Goal: Check status: Check status

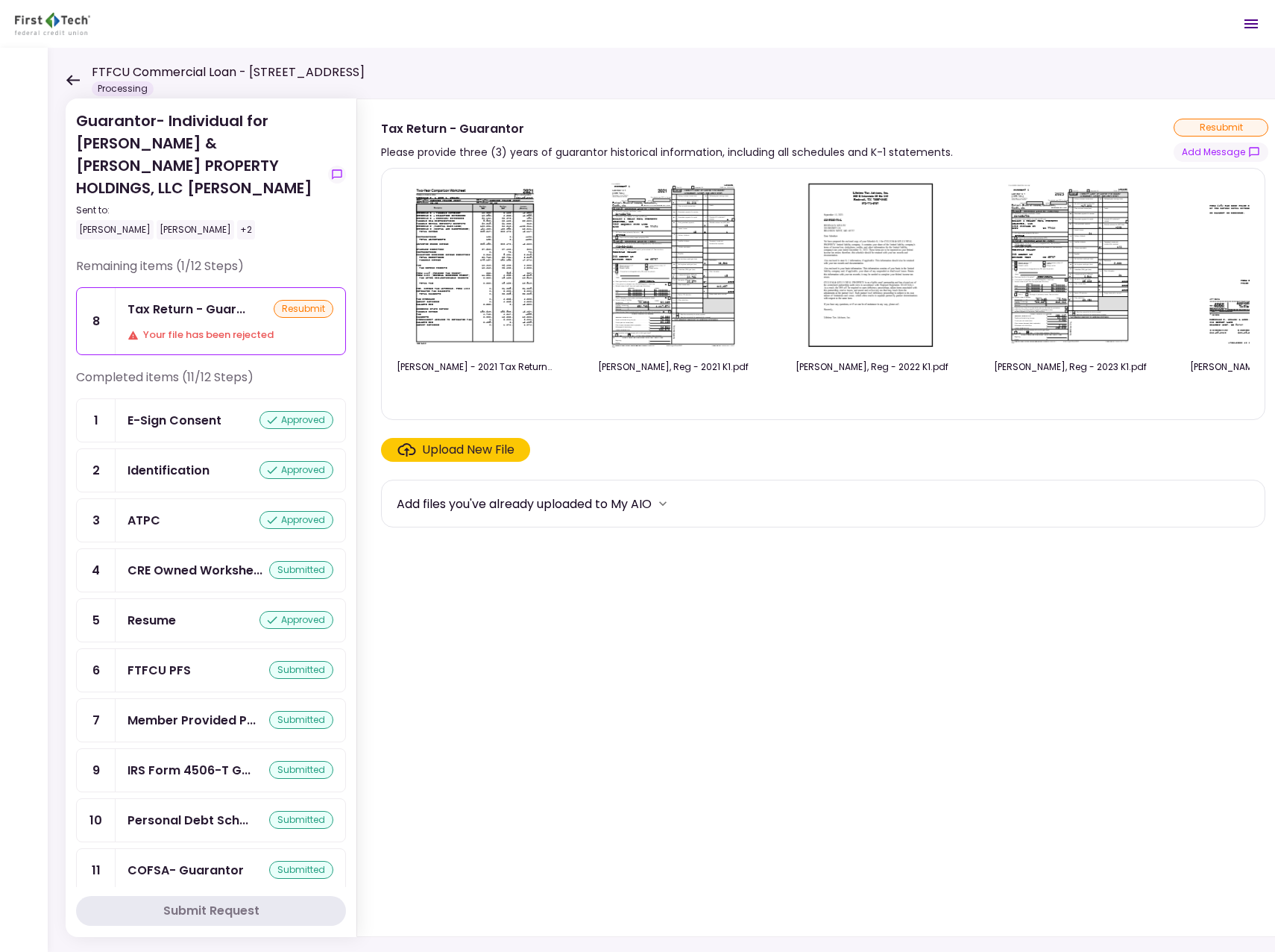
click at [68, 79] on icon at bounding box center [72, 79] width 13 height 10
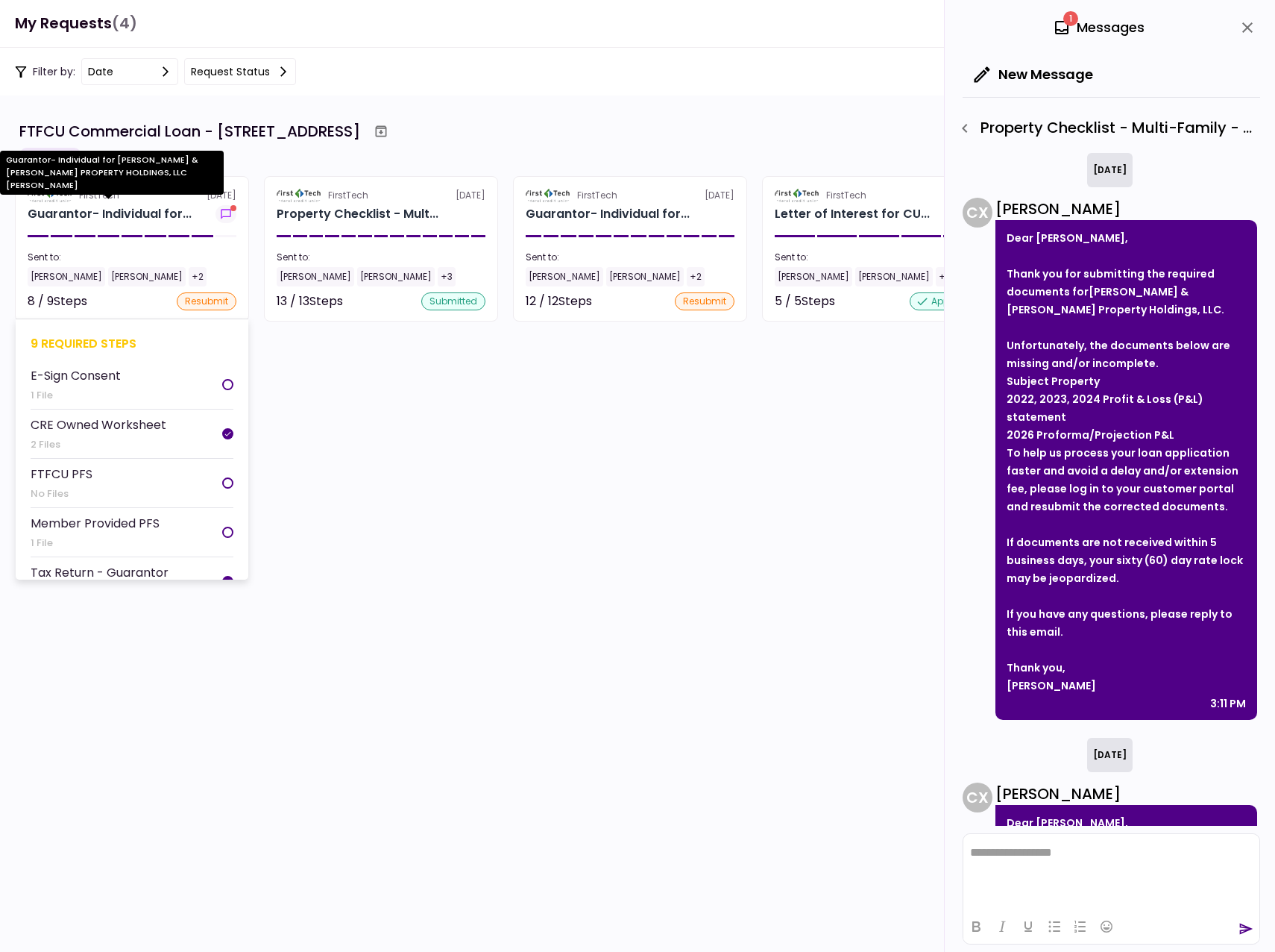
scroll to position [485, 0]
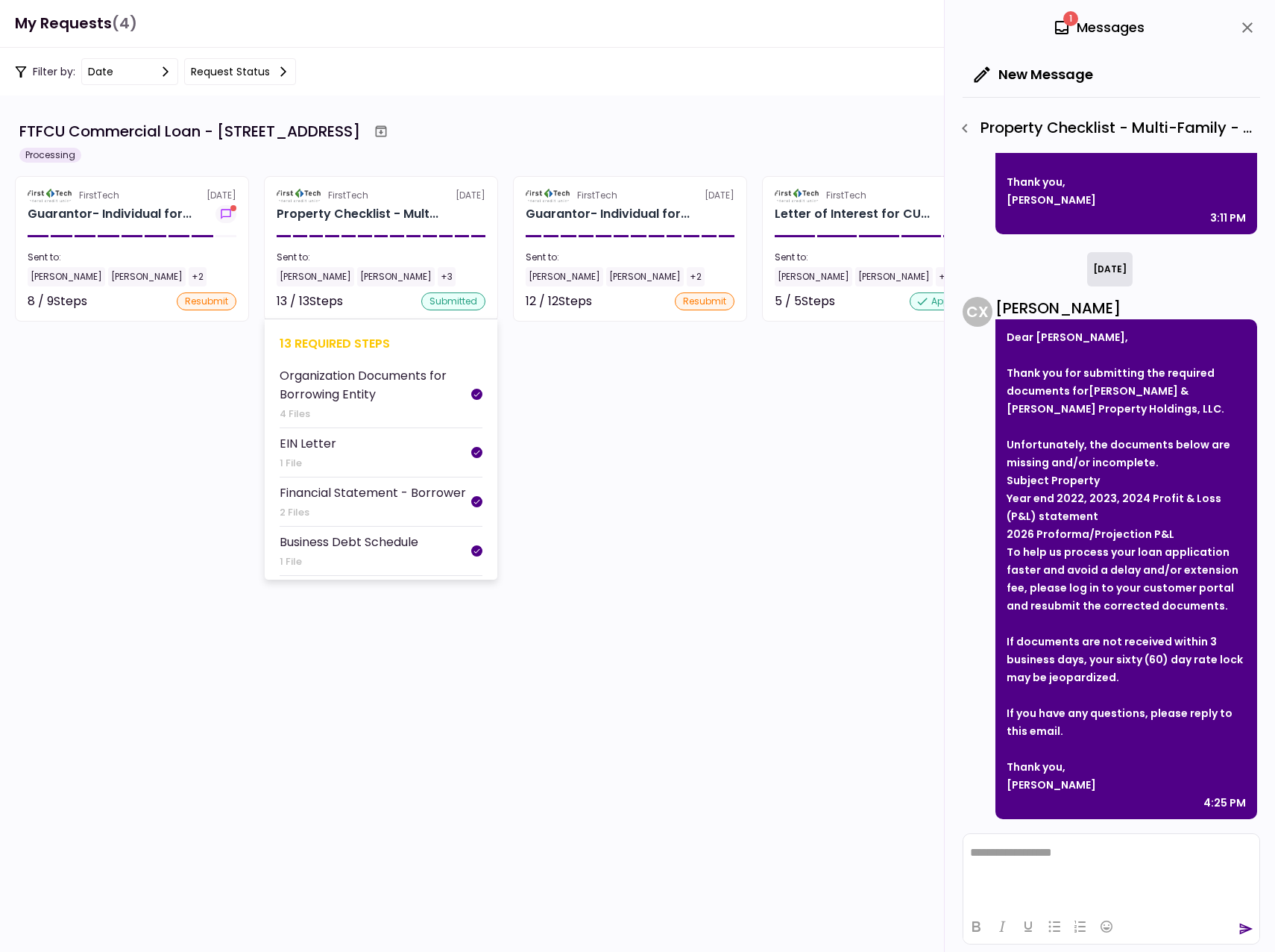
click at [304, 274] on div "[PERSON_NAME]" at bounding box center [315, 277] width 78 height 19
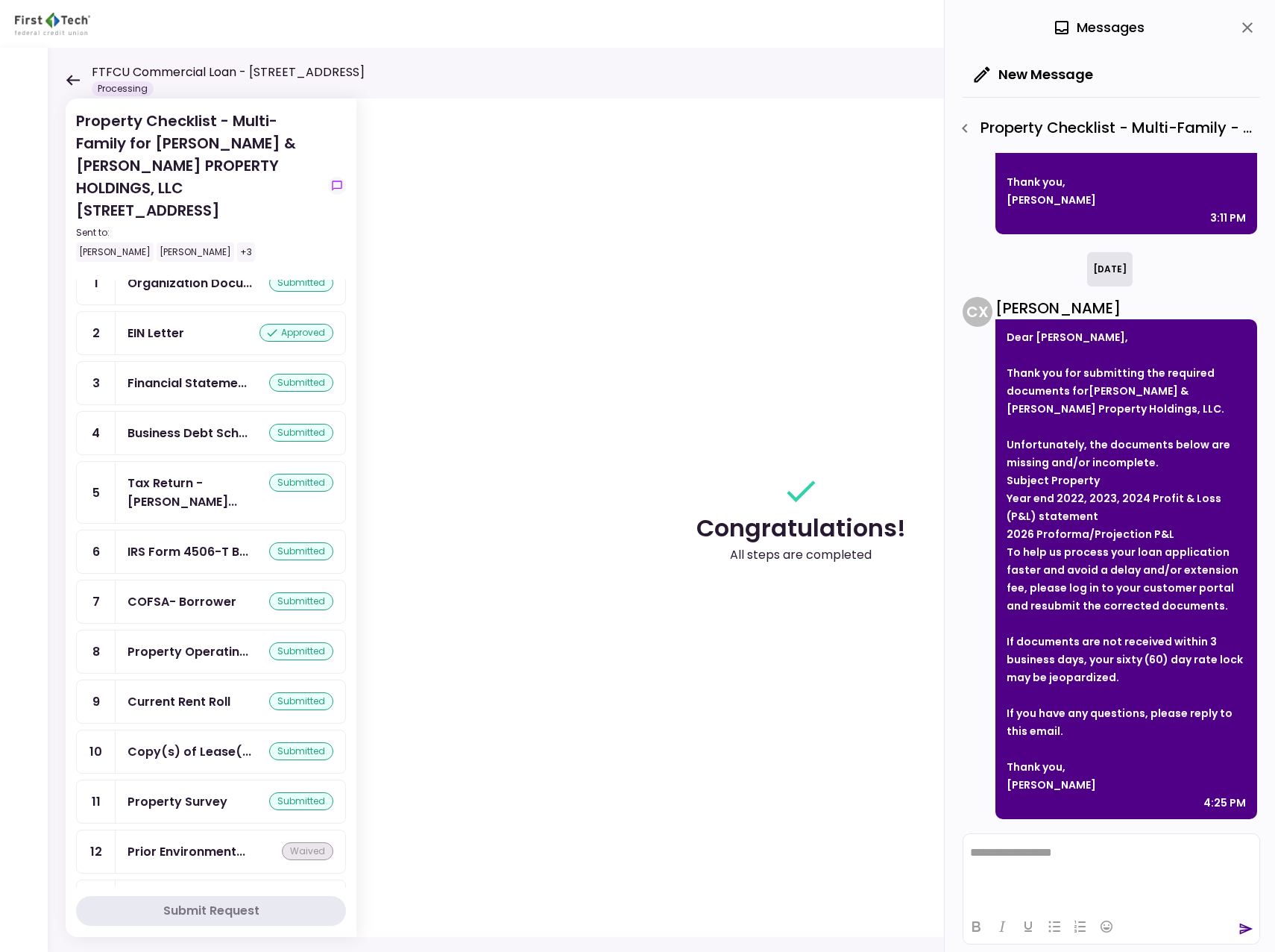
scroll to position [75, 0]
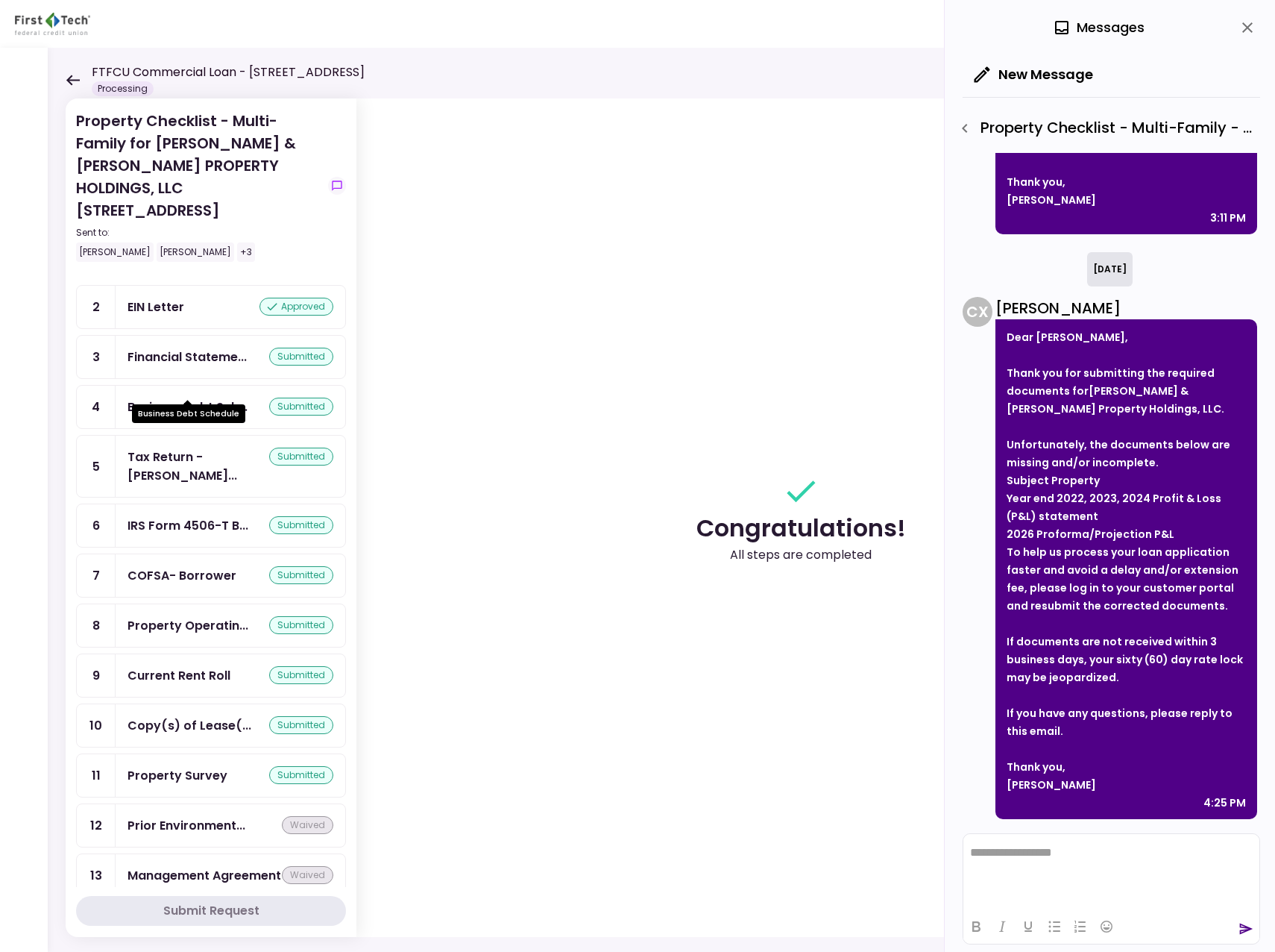
click at [205, 397] on div "Business Debt Sch..." at bounding box center [188, 407] width 120 height 19
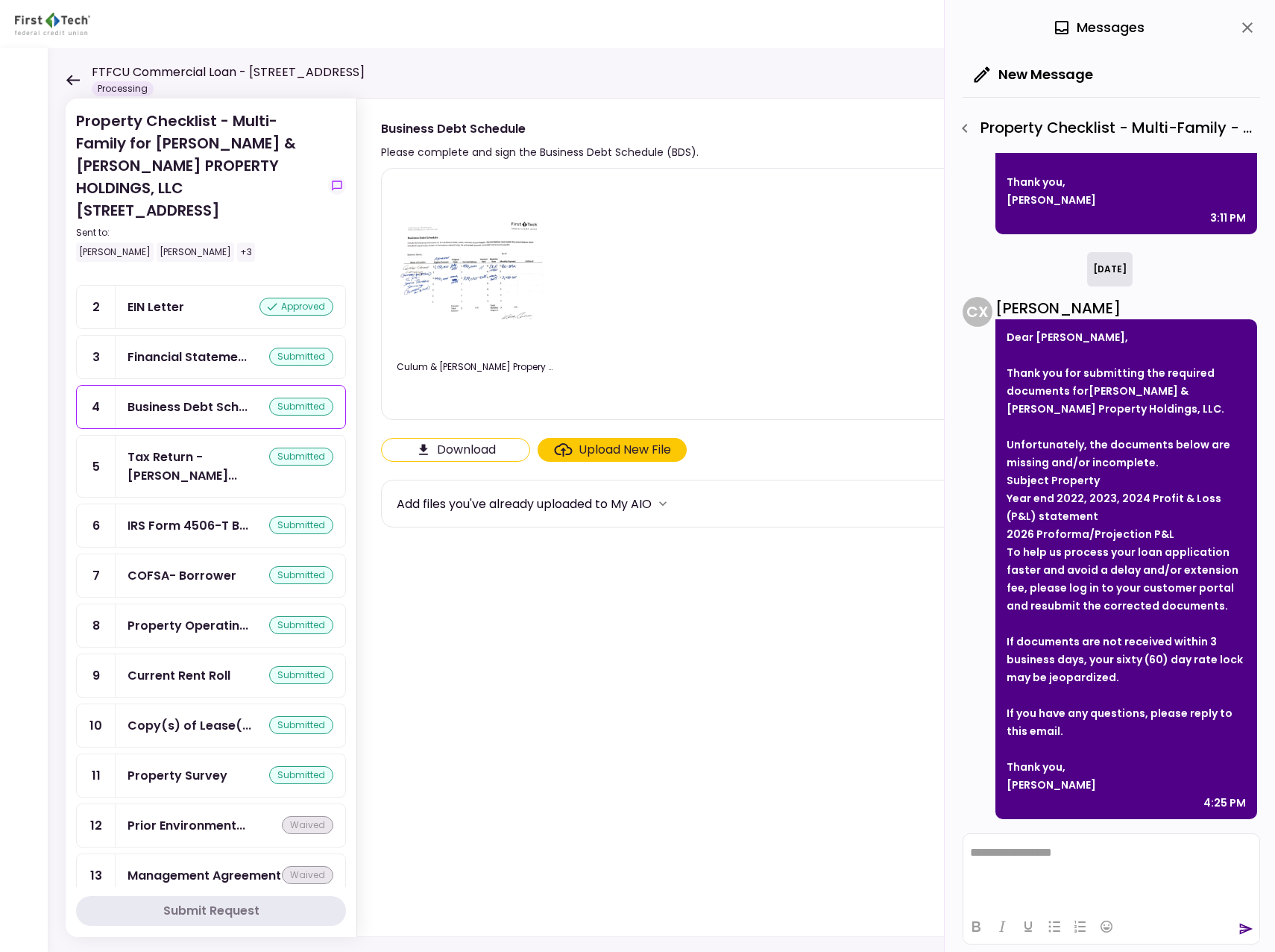
click at [427, 321] on div at bounding box center [474, 266] width 157 height 171
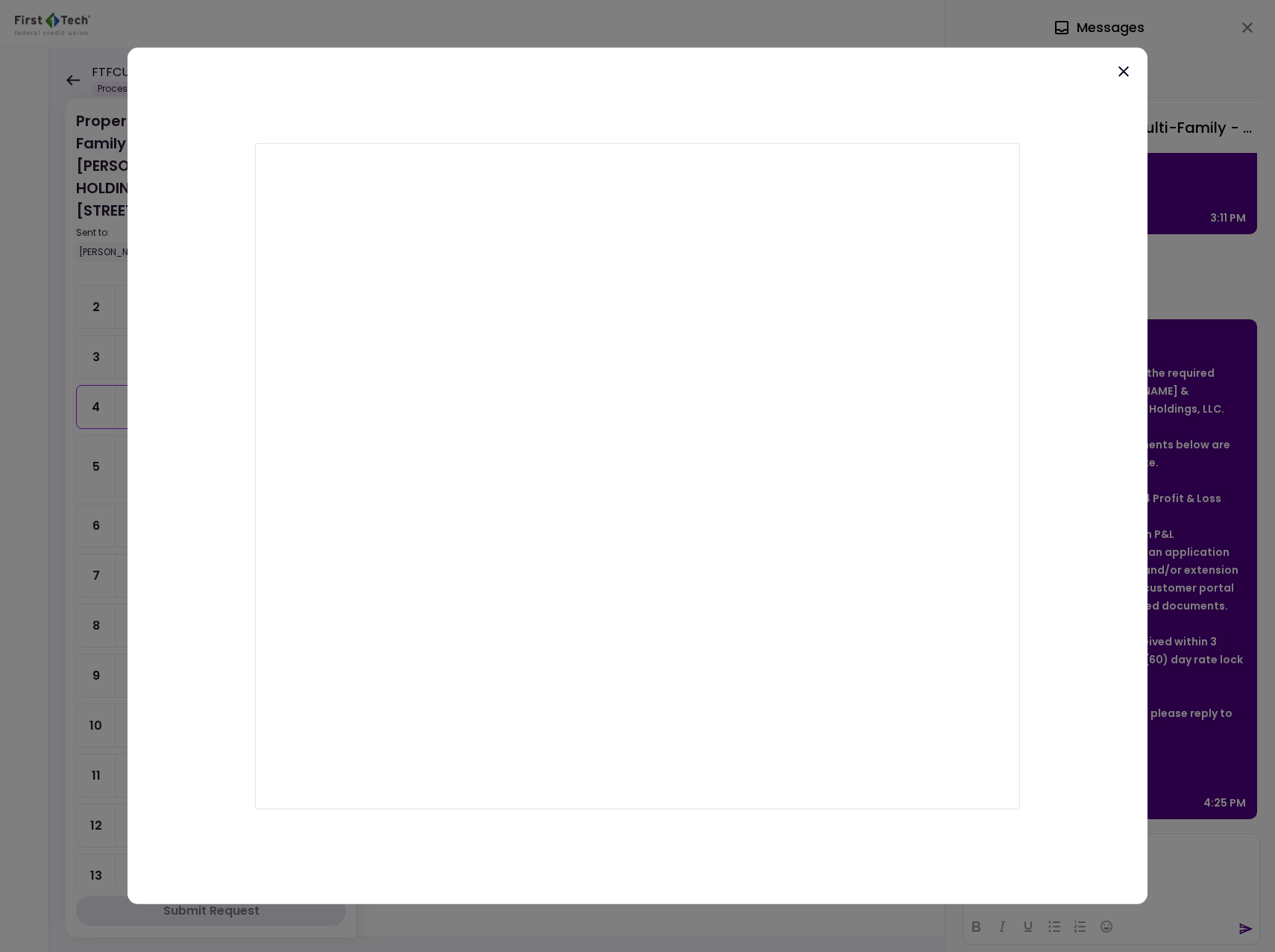
click at [1126, 71] on icon at bounding box center [1123, 71] width 18 height 18
